Goal: Find specific page/section: Find specific page/section

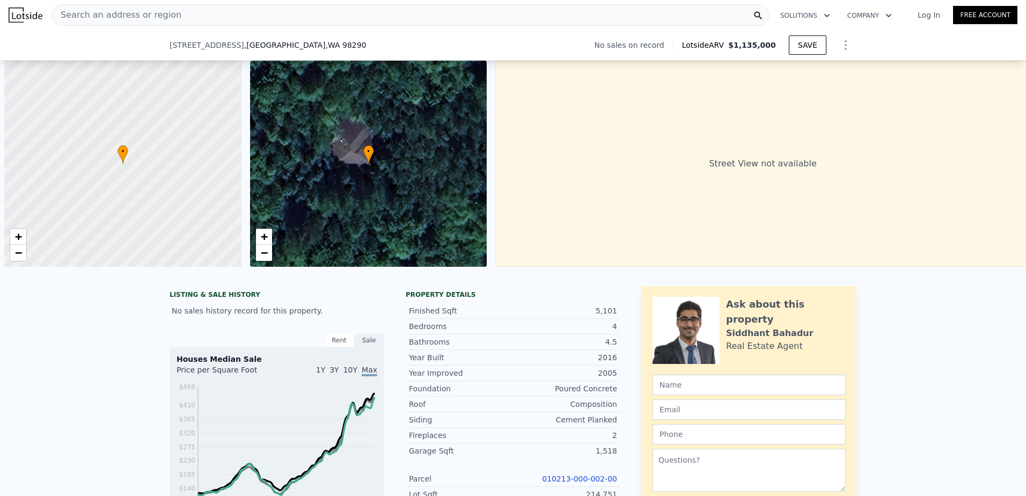
scroll to position [0, 4]
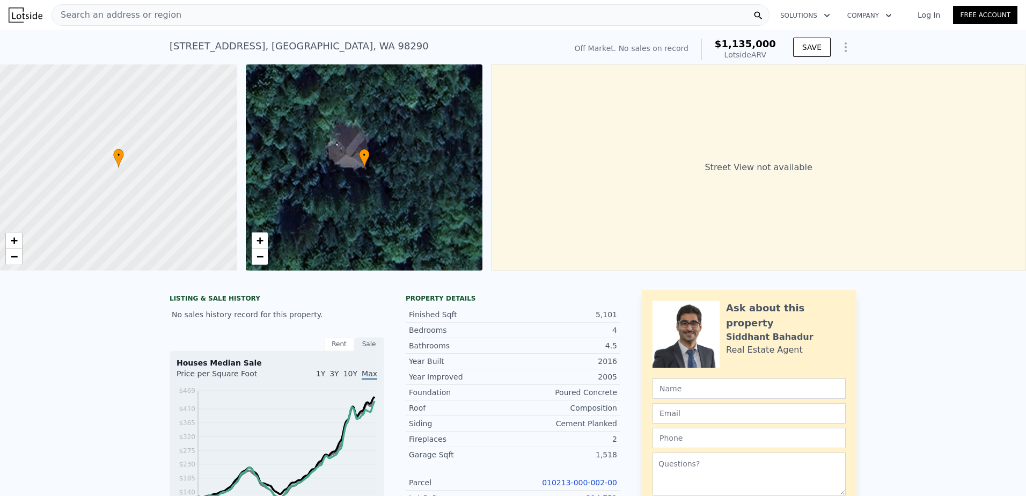
click at [315, 20] on div "Search an address or region" at bounding box center [411, 14] width 718 height 21
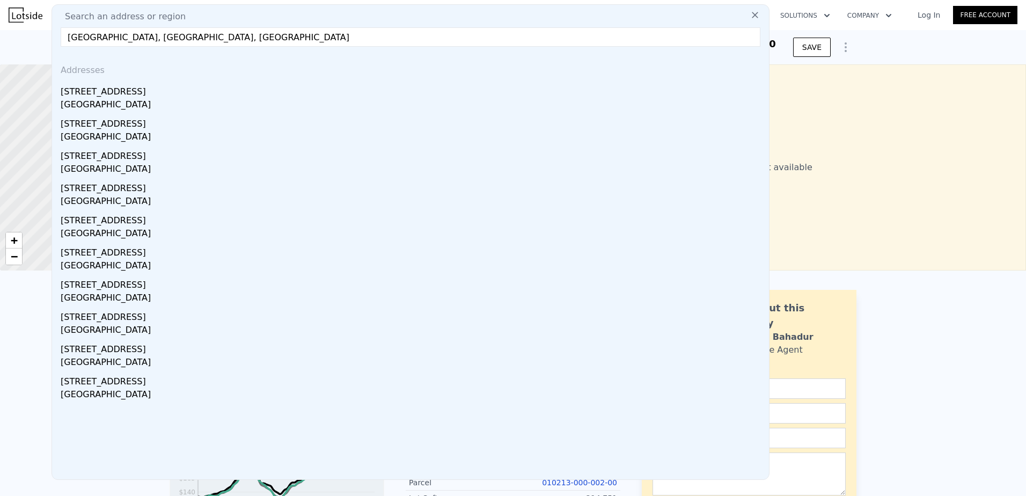
drag, startPoint x: 208, startPoint y: 36, endPoint x: -2, endPoint y: 29, distance: 210.5
click at [0, 29] on html "Search an address or region Search an address or region [GEOGRAPHIC_DATA] Addre…" at bounding box center [513, 248] width 1026 height 496
click at [152, 39] on input "[GEOGRAPHIC_DATA], [GEOGRAPHIC_DATA], [GEOGRAPHIC_DATA]" at bounding box center [411, 36] width 700 height 19
drag, startPoint x: 196, startPoint y: 39, endPoint x: 21, endPoint y: 47, distance: 175.1
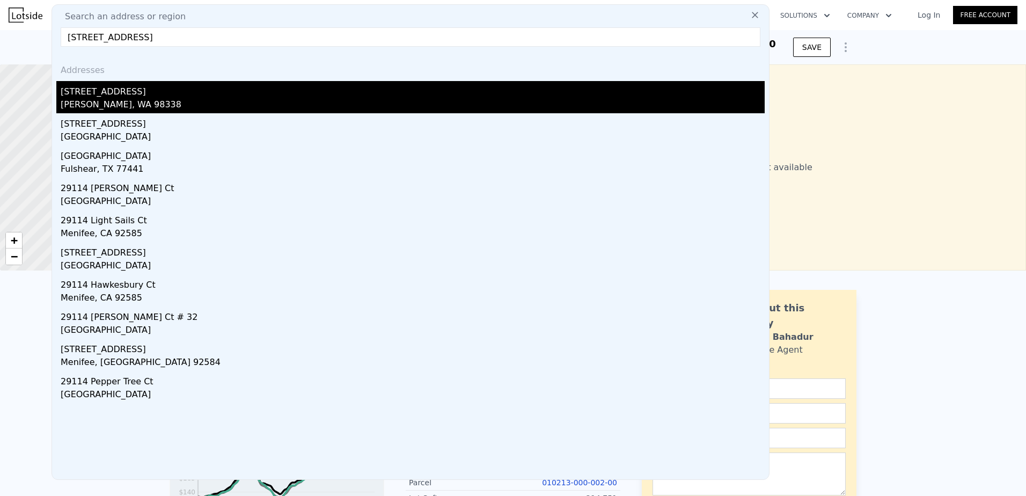
type input "[STREET_ADDRESS]"
click at [118, 92] on div "[STREET_ADDRESS]" at bounding box center [413, 89] width 704 height 17
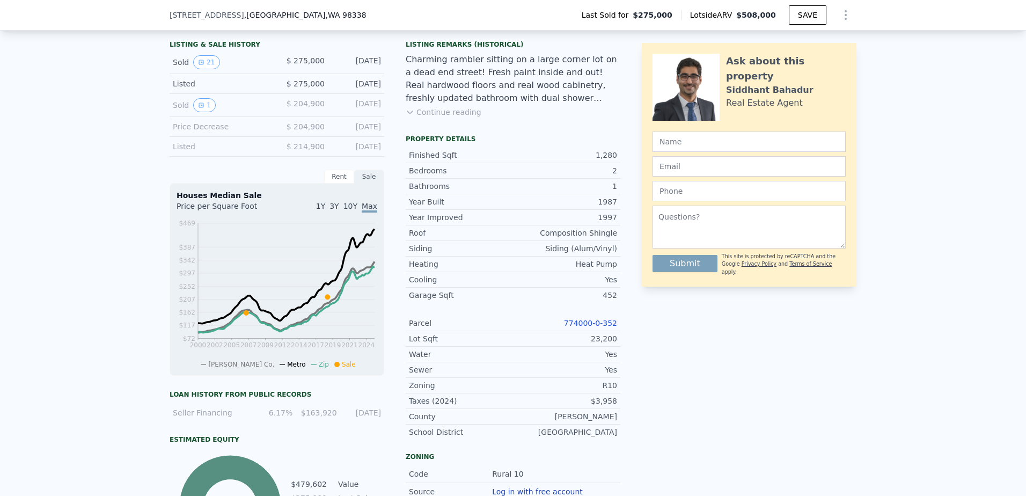
scroll to position [265, 0]
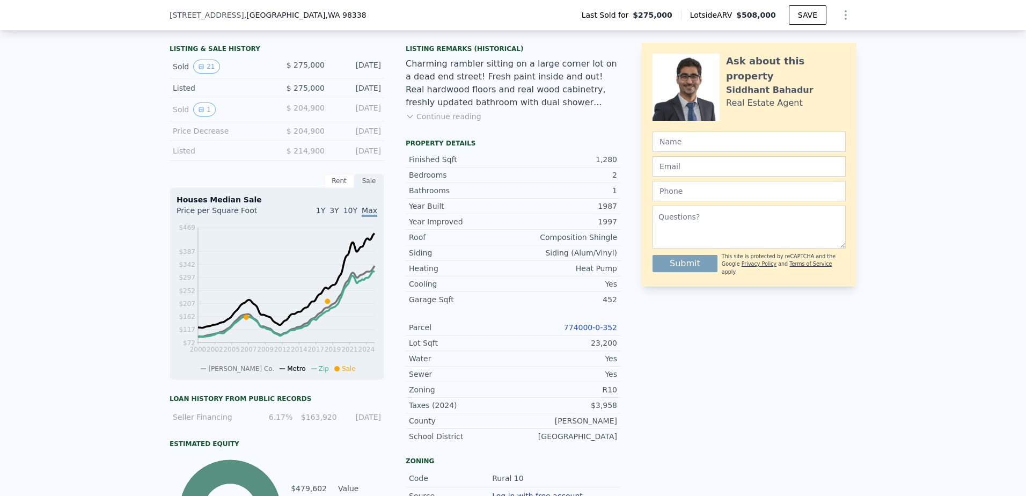
click at [445, 122] on button "Continue reading" at bounding box center [444, 116] width 76 height 11
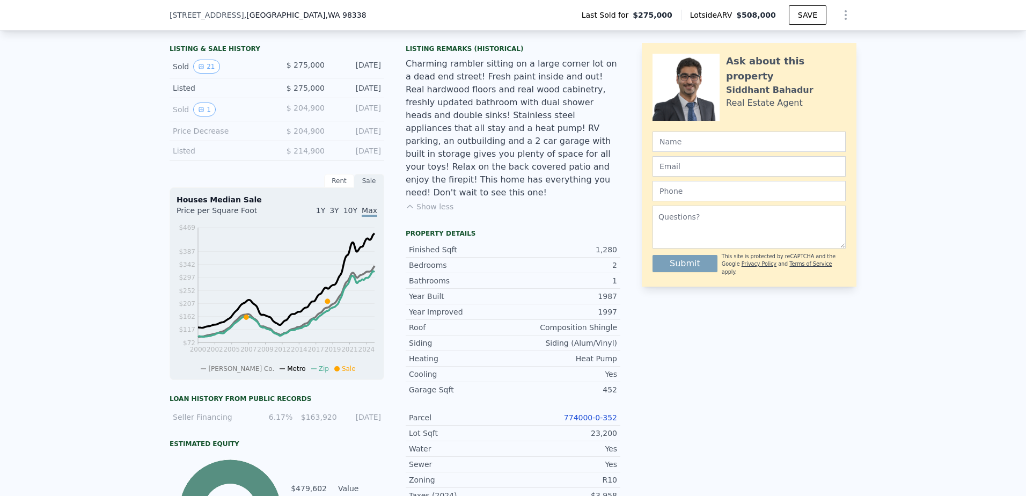
click at [421, 201] on button "Show less" at bounding box center [430, 206] width 48 height 11
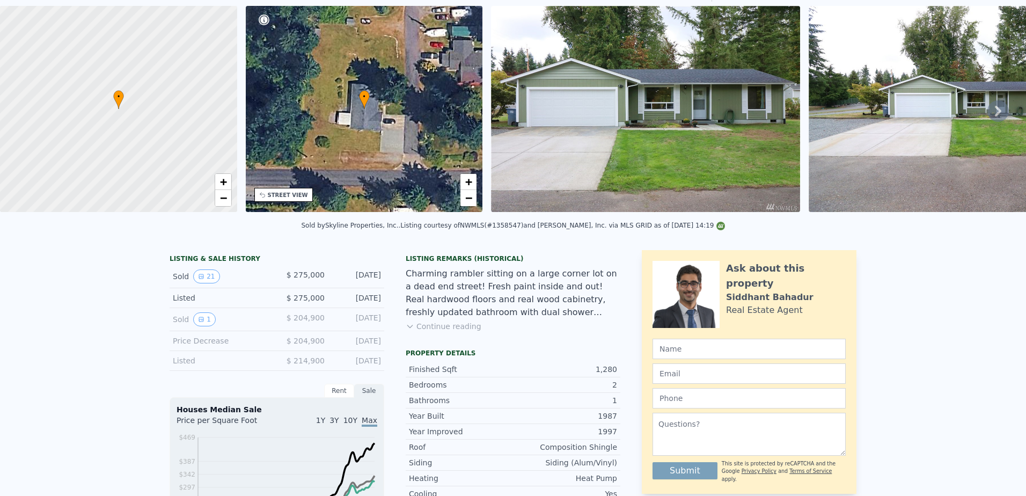
scroll to position [0, 0]
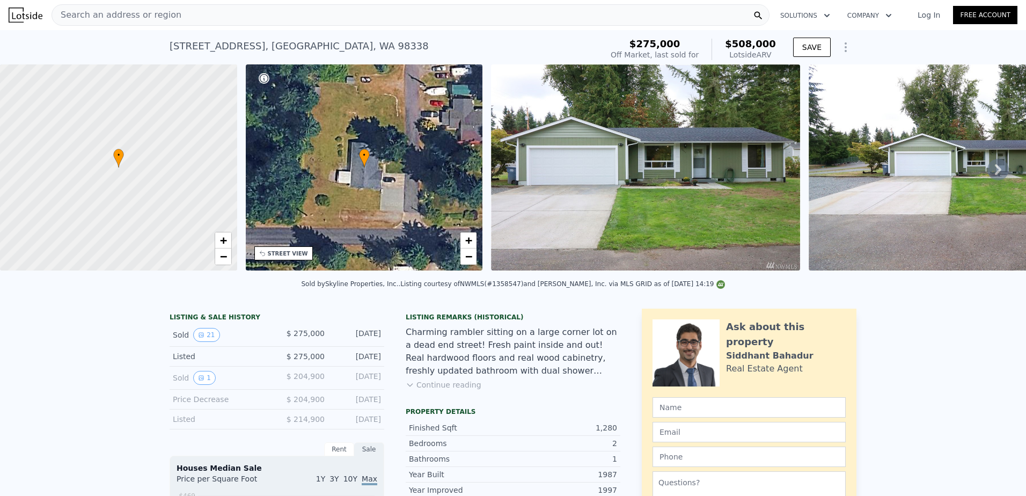
click at [201, 12] on div "Search an address or region" at bounding box center [411, 14] width 718 height 21
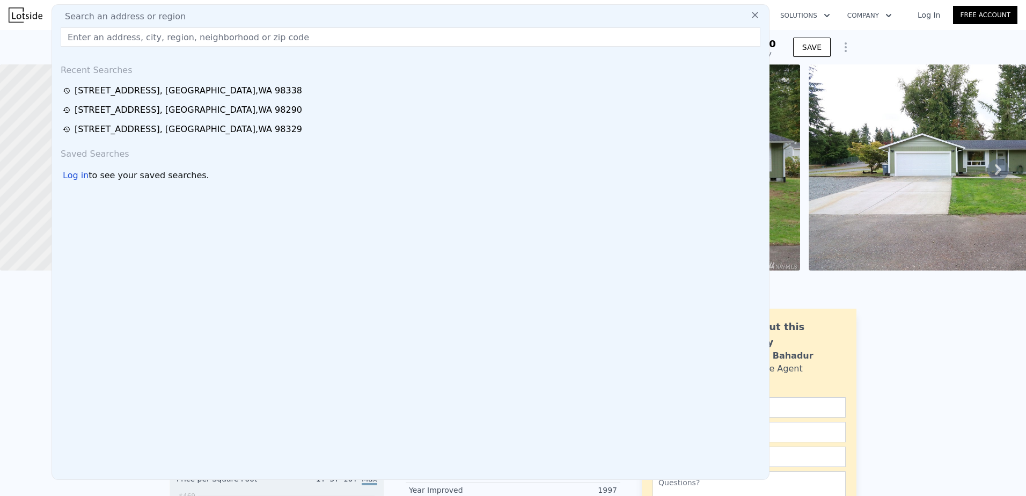
type input "[GEOGRAPHIC_DATA], [GEOGRAPHIC_DATA], [GEOGRAPHIC_DATA]"
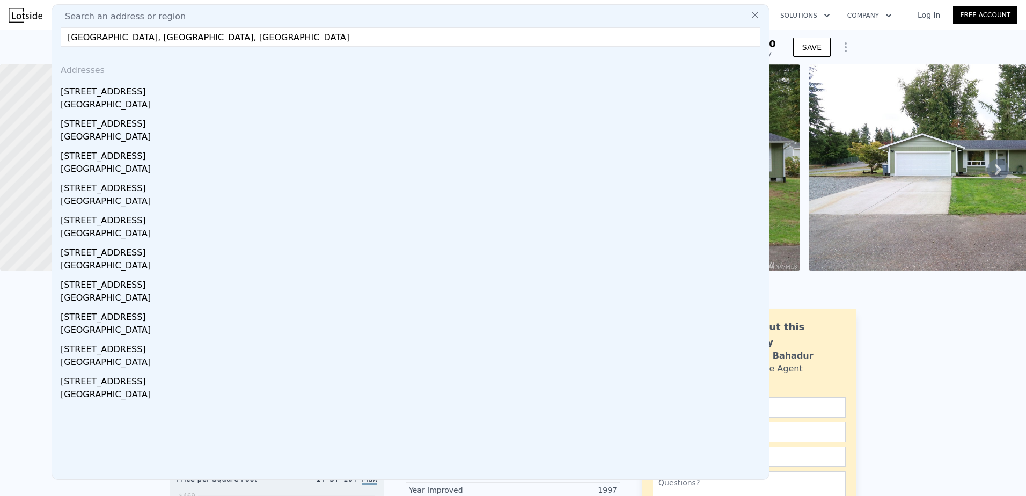
drag, startPoint x: 217, startPoint y: 38, endPoint x: 47, endPoint y: 41, distance: 170.1
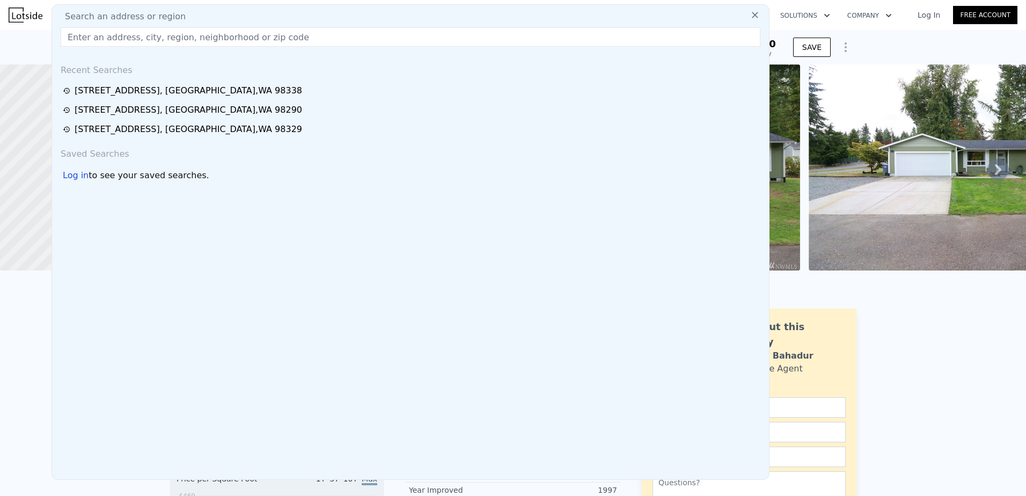
click at [750, 16] on icon at bounding box center [755, 15] width 11 height 11
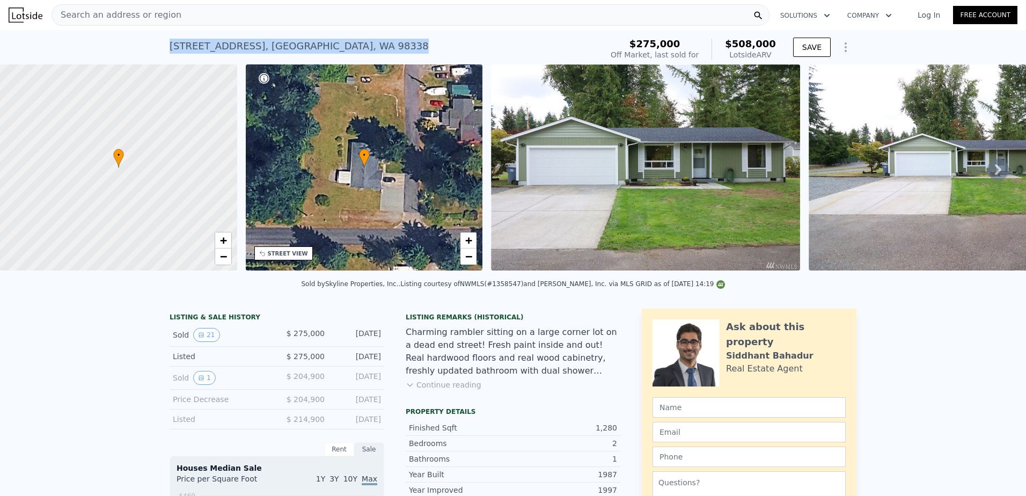
drag, startPoint x: 379, startPoint y: 48, endPoint x: 151, endPoint y: 55, distance: 228.2
click at [151, 55] on div "[STREET_ADDRESS] Sold [DATE] for $275k (~ARV $508k ) $275,000 Off Market, last …" at bounding box center [513, 47] width 1026 height 34
drag, startPoint x: 151, startPoint y: 55, endPoint x: 257, endPoint y: 43, distance: 106.9
copy div "[STREET_ADDRESS]"
